Goal: Obtain resource: Download file/media

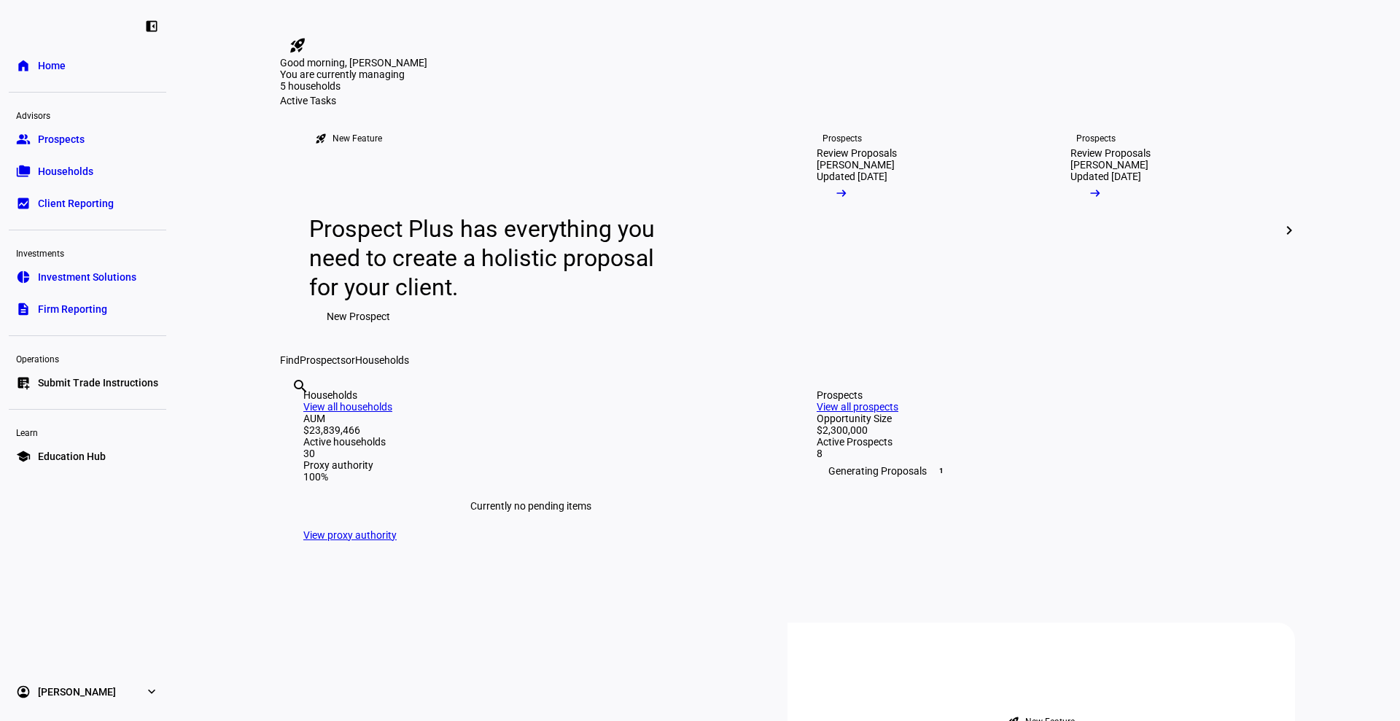
click at [60, 139] on span "Prospects" at bounding box center [61, 139] width 47 height 15
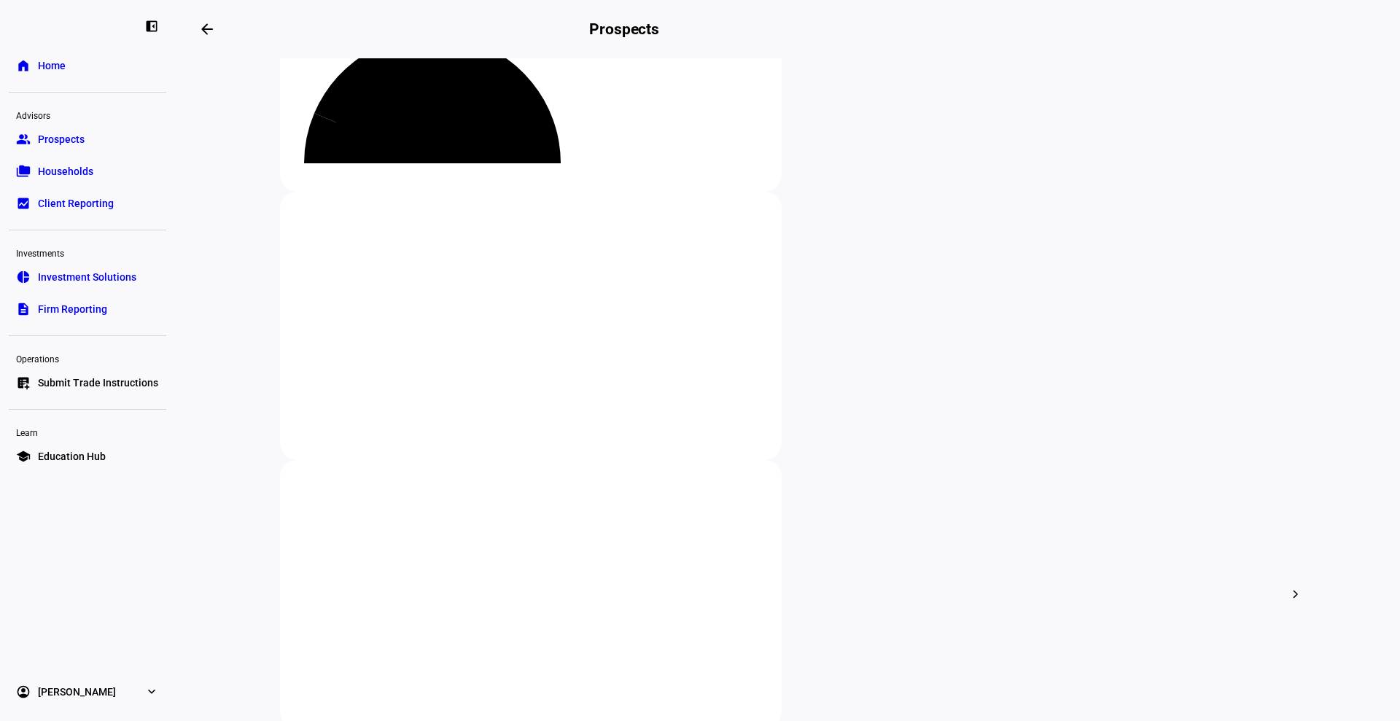
scroll to position [156, 0]
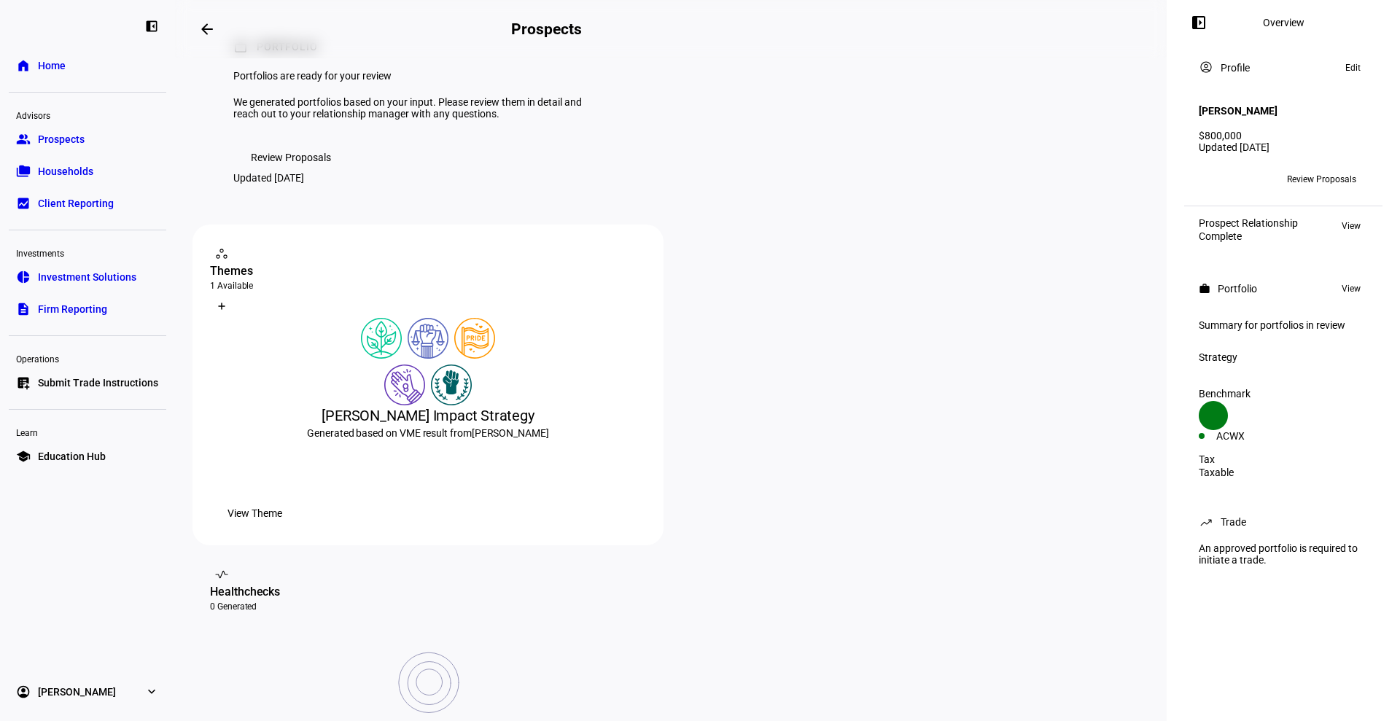
scroll to position [59, 0]
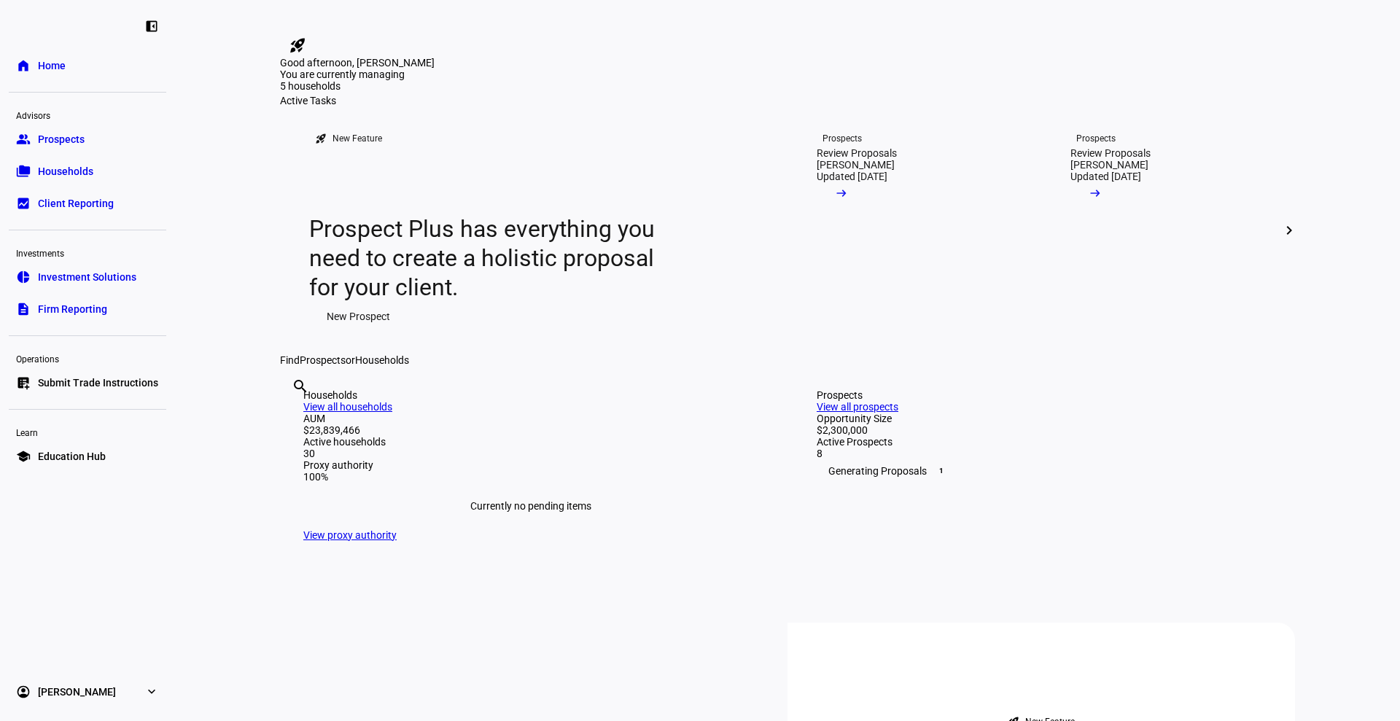
click at [66, 142] on span "Prospects" at bounding box center [61, 139] width 47 height 15
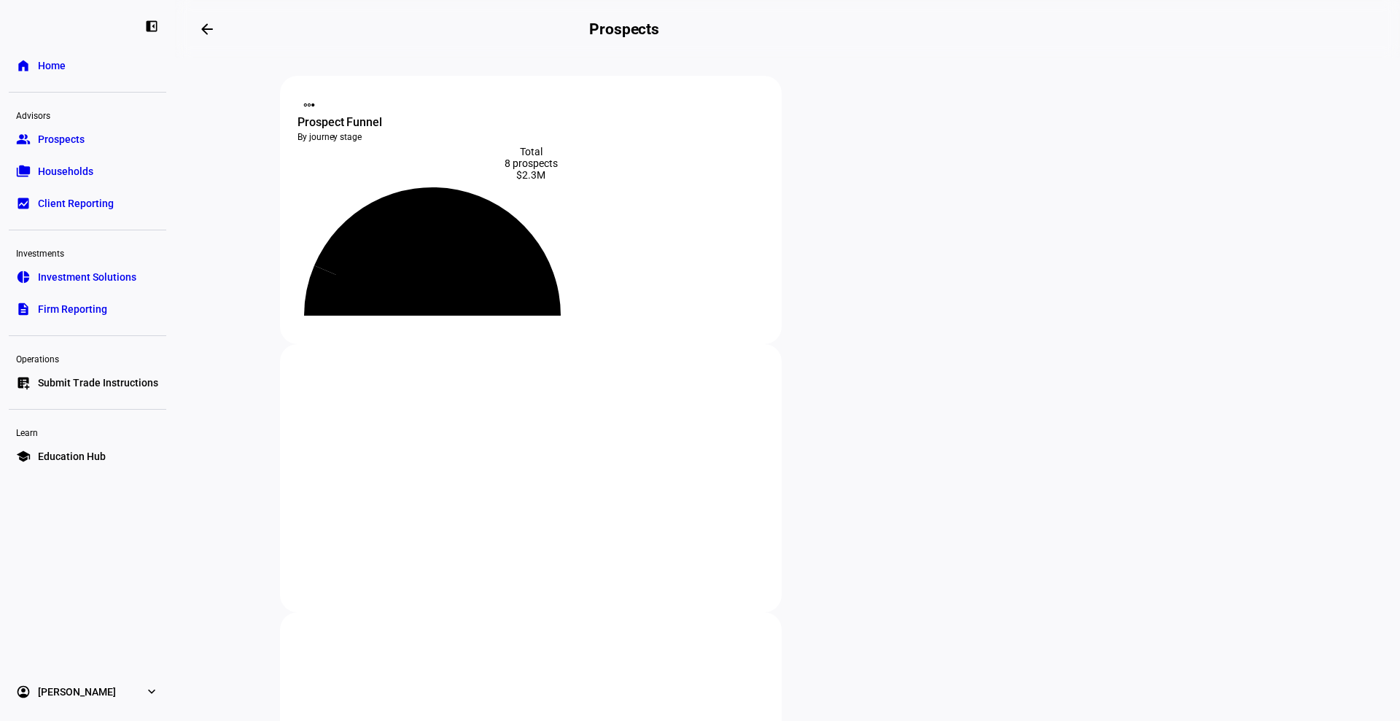
scroll to position [109, 0]
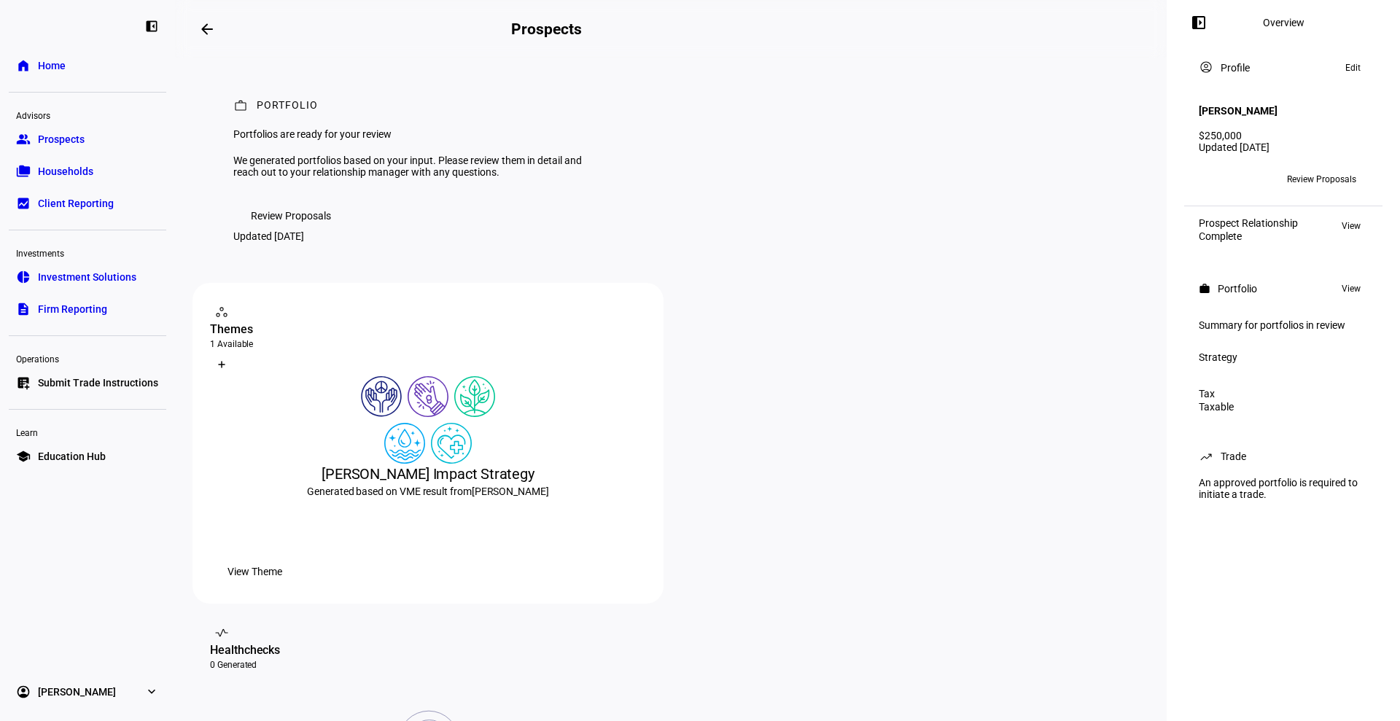
click at [299, 230] on span "Review Proposals" at bounding box center [291, 215] width 80 height 29
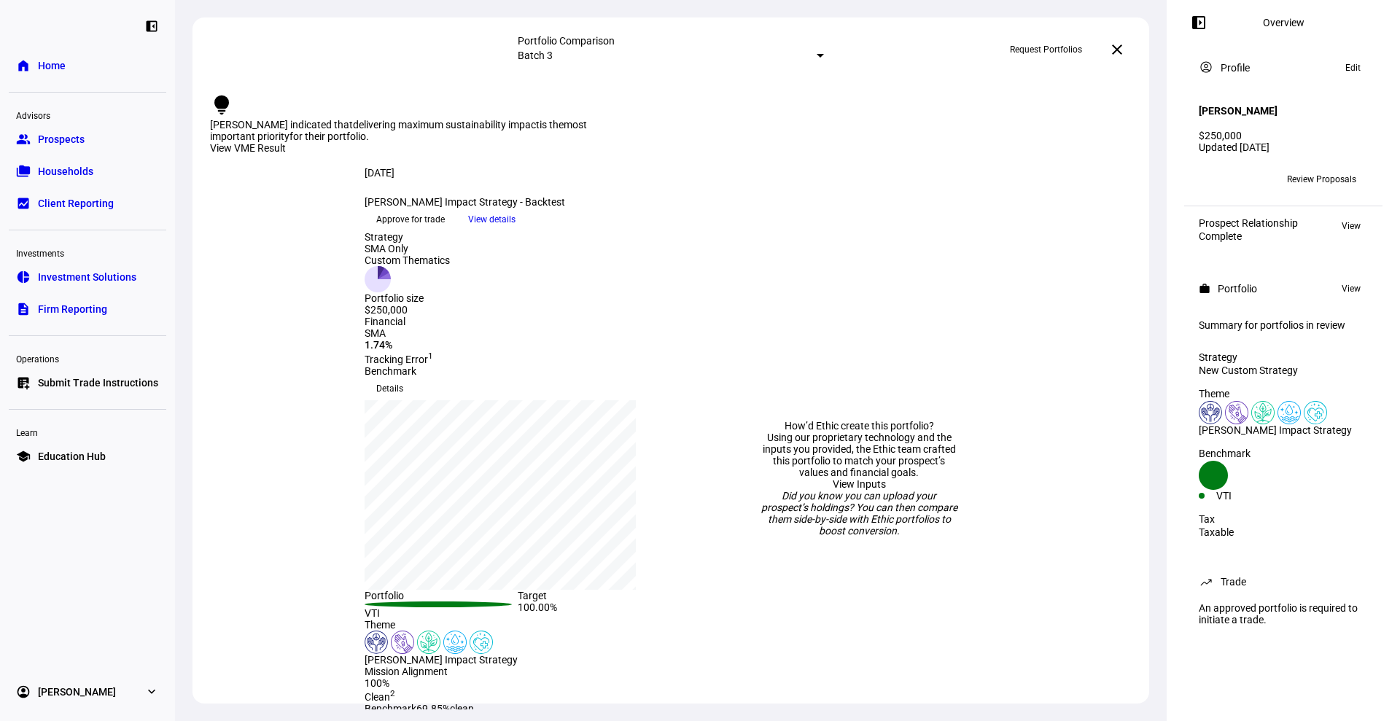
click at [516, 230] on span "View details" at bounding box center [491, 220] width 47 height 22
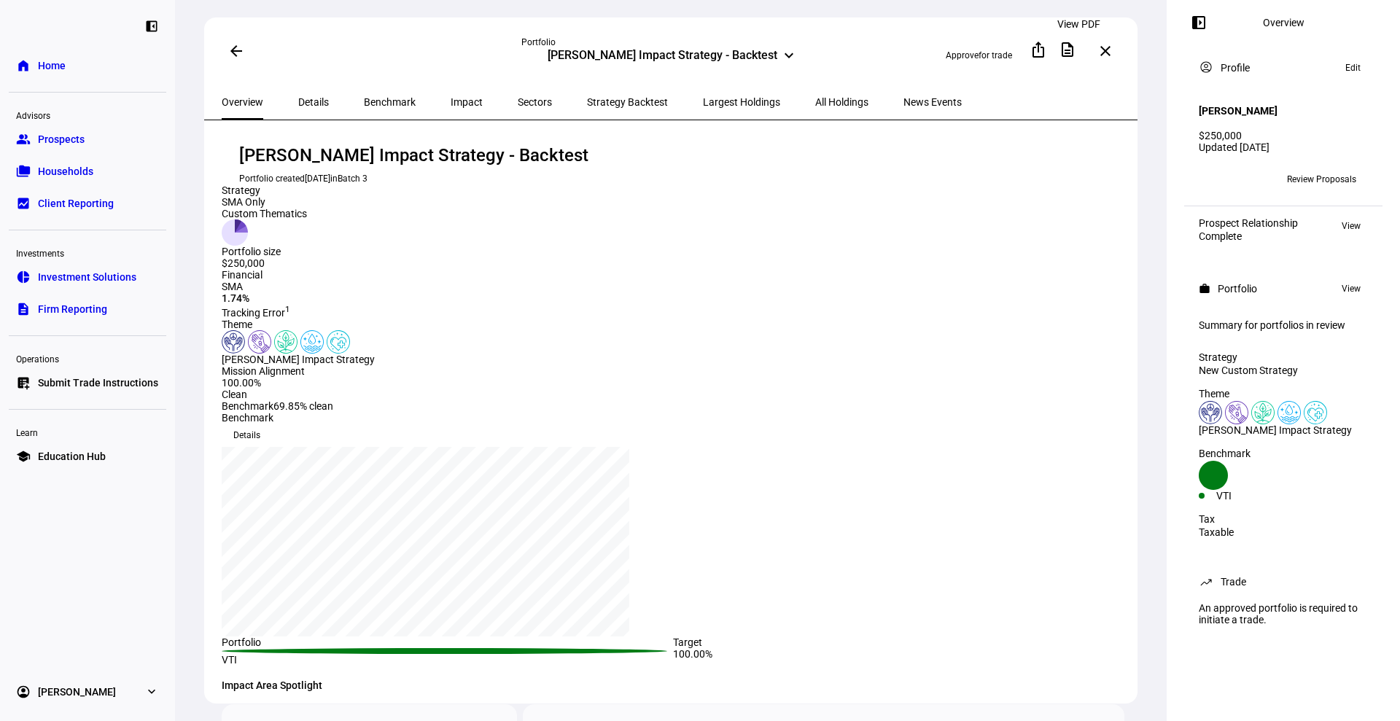
click at [1078, 57] on span at bounding box center [1067, 49] width 35 height 35
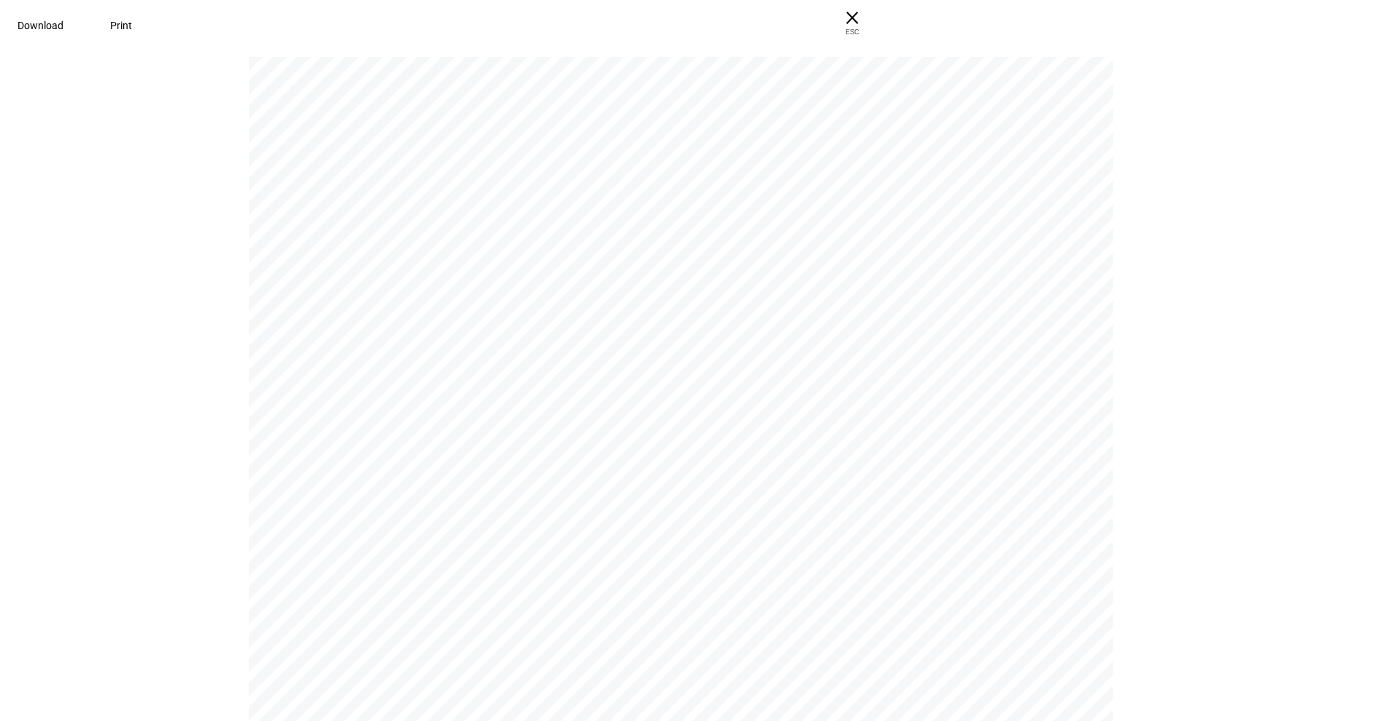
click at [63, 20] on span "Download" at bounding box center [41, 26] width 46 height 12
